Goal: Find specific page/section: Find specific page/section

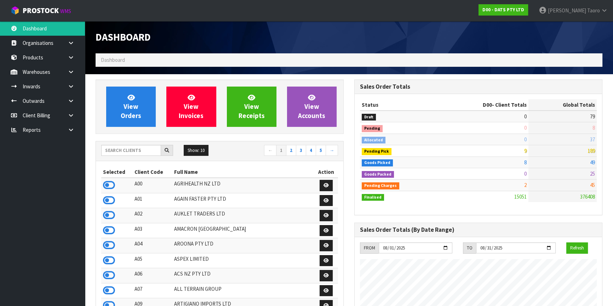
scroll to position [535, 258]
click at [124, 150] on input "text" at bounding box center [131, 150] width 60 height 11
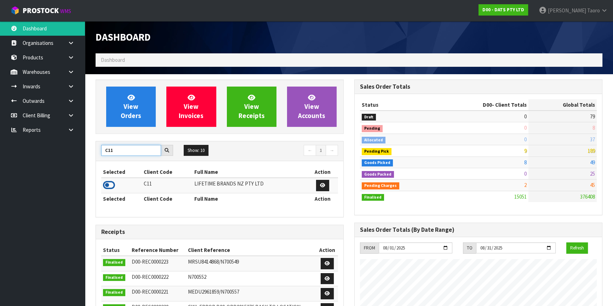
type input "C11"
click at [105, 184] on icon at bounding box center [109, 185] width 12 height 11
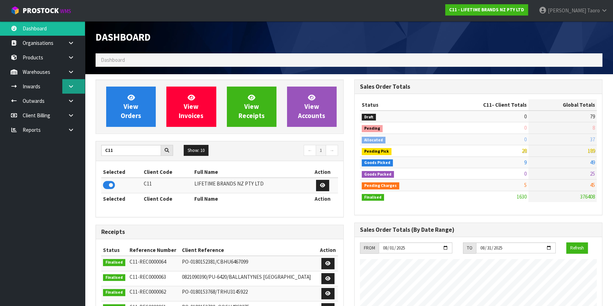
click at [68, 85] on icon at bounding box center [71, 86] width 7 height 5
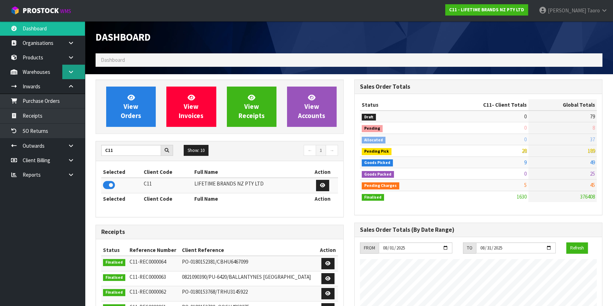
click at [67, 72] on link at bounding box center [73, 72] width 23 height 15
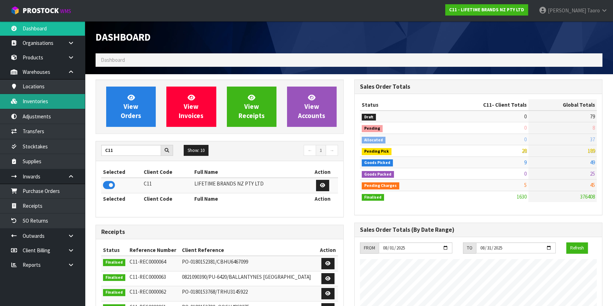
click at [51, 104] on link "Inventories" at bounding box center [42, 101] width 85 height 15
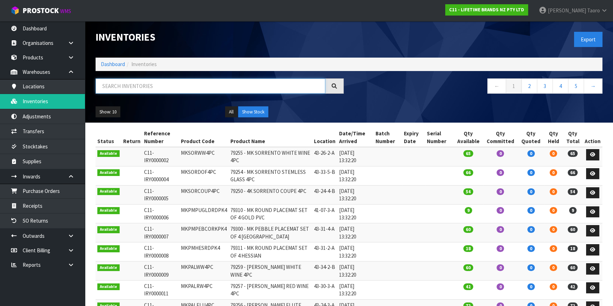
drag, startPoint x: 138, startPoint y: 85, endPoint x: 140, endPoint y: 81, distance: 4.3
click at [139, 82] on input "text" at bounding box center [211, 86] width 230 height 15
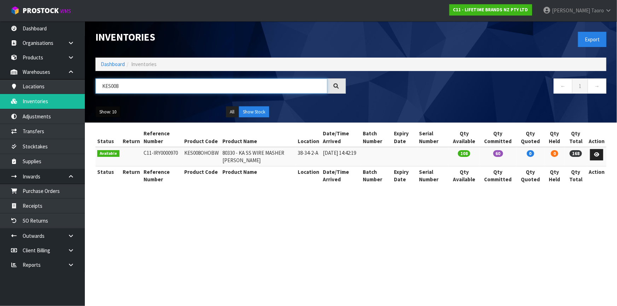
type input "KES008"
click at [109, 110] on button "Show: 10" at bounding box center [108, 111] width 25 height 11
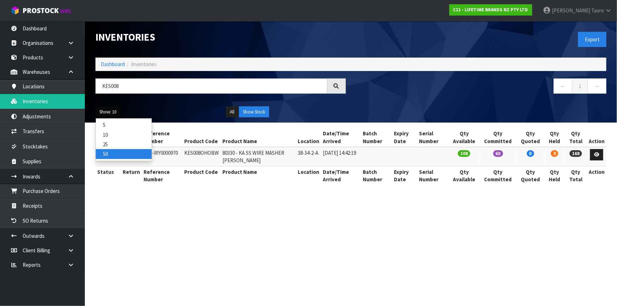
click at [112, 152] on link "50" at bounding box center [124, 154] width 56 height 10
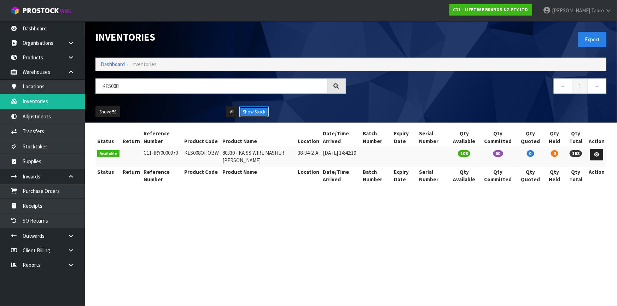
click at [248, 109] on button "Show Stock" at bounding box center [254, 111] width 30 height 11
click at [237, 110] on button "All" at bounding box center [232, 111] width 12 height 11
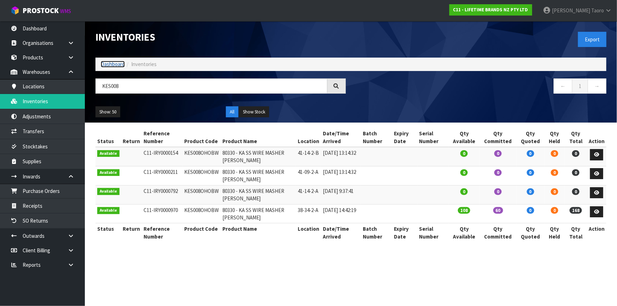
click at [115, 64] on link "Dashboard" at bounding box center [113, 64] width 24 height 7
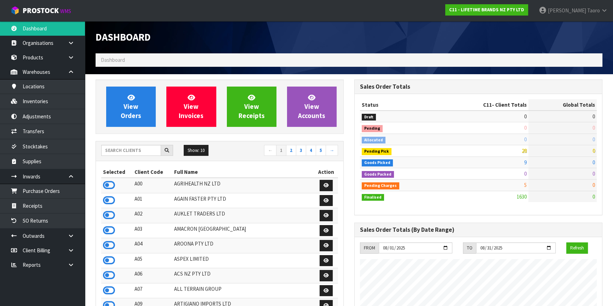
scroll to position [535, 258]
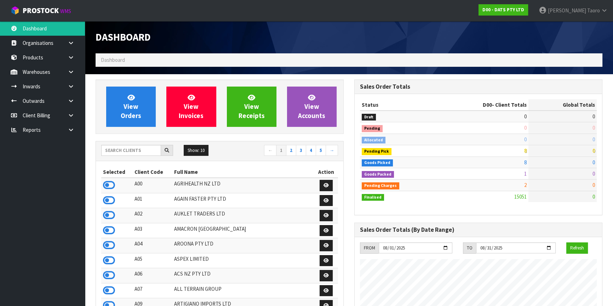
scroll to position [535, 258]
click at [583, 18] on link "Harriet Taoro" at bounding box center [573, 10] width 80 height 21
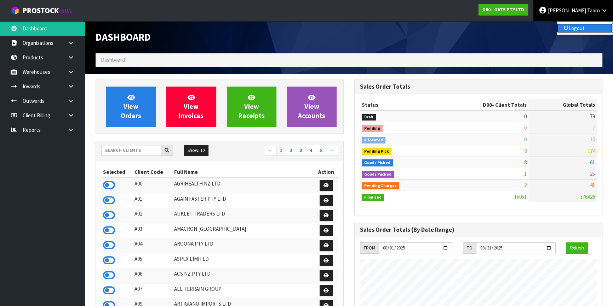
click at [586, 32] on link "Logout" at bounding box center [585, 28] width 56 height 10
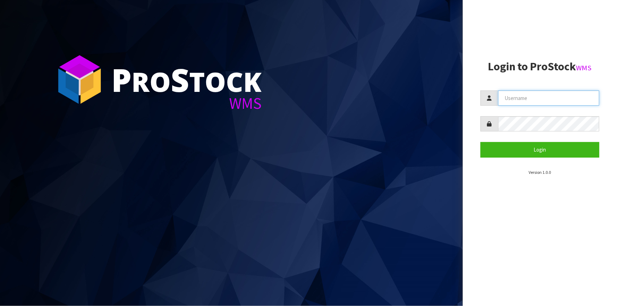
click at [528, 99] on input "text" at bounding box center [549, 98] width 101 height 15
type input "TARSHAE"
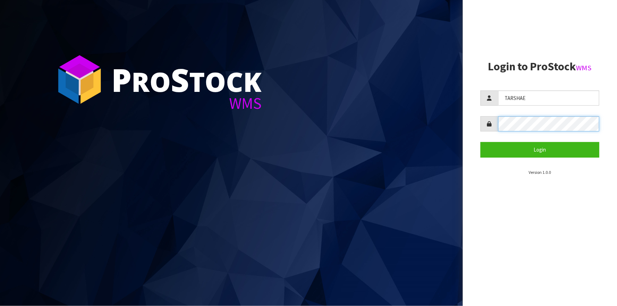
click at [481, 142] on button "Login" at bounding box center [540, 149] width 119 height 15
